Goal: Complete application form

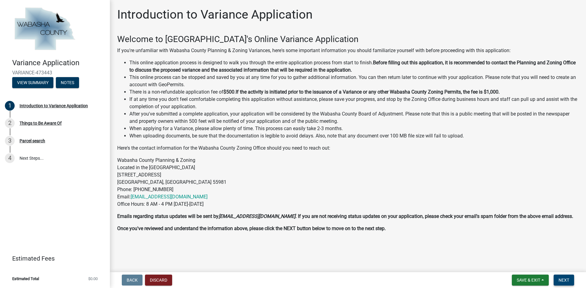
click at [564, 283] on button "Next" at bounding box center [563, 280] width 20 height 11
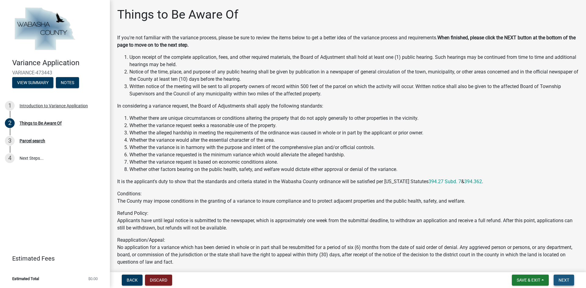
click at [559, 280] on span "Next" at bounding box center [563, 280] width 11 height 5
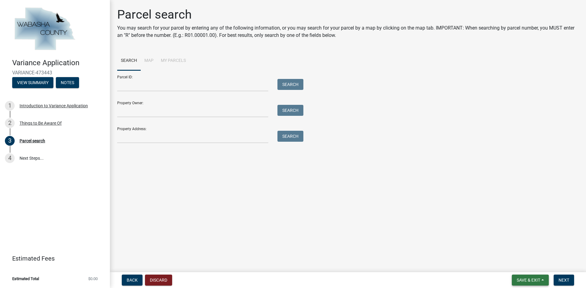
click at [535, 282] on span "Save & Exit" at bounding box center [528, 280] width 23 height 5
click at [512, 266] on button "Save & Exit" at bounding box center [524, 264] width 49 height 15
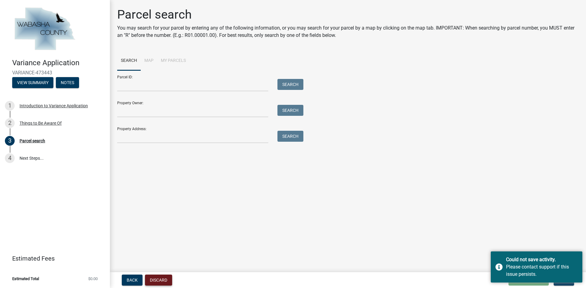
click at [159, 282] on button "Discard" at bounding box center [158, 280] width 27 height 11
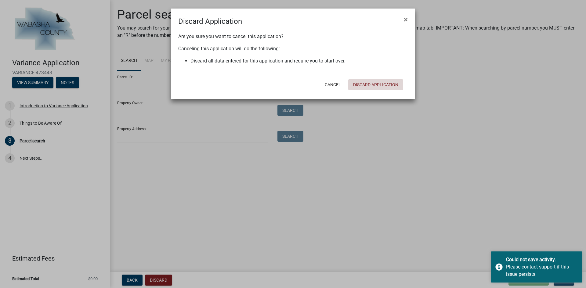
click at [368, 87] on button "Discard Application" at bounding box center [375, 84] width 55 height 11
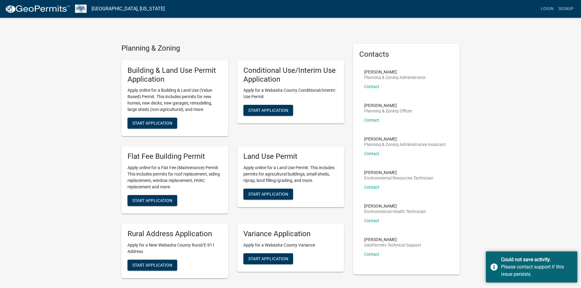
click at [534, 162] on div "Planning & Zoning Building & Land Use Permit Application Apply online for a Bui…" at bounding box center [290, 252] width 581 height 504
click at [573, 258] on div "Could not save activity. Please contact support if this issue persists." at bounding box center [532, 267] width 92 height 31
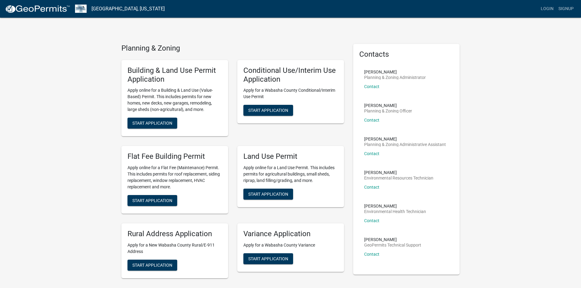
click at [525, 204] on div "Planning & Zoning Building & Land Use Permit Application Apply online for a Bui…" at bounding box center [290, 252] width 581 height 504
